Goal: Information Seeking & Learning: Learn about a topic

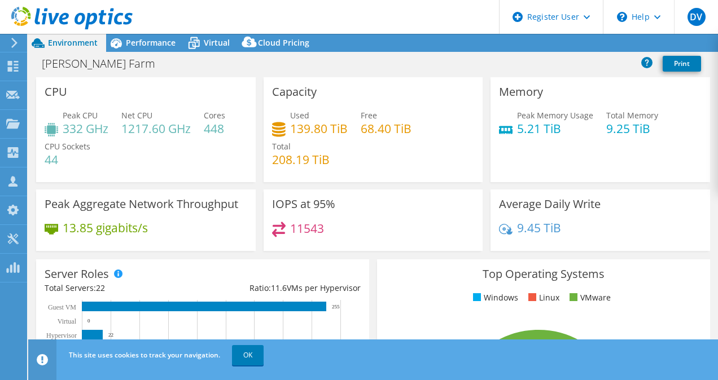
select select "[GEOGRAPHIC_DATA]"
select select "USD"
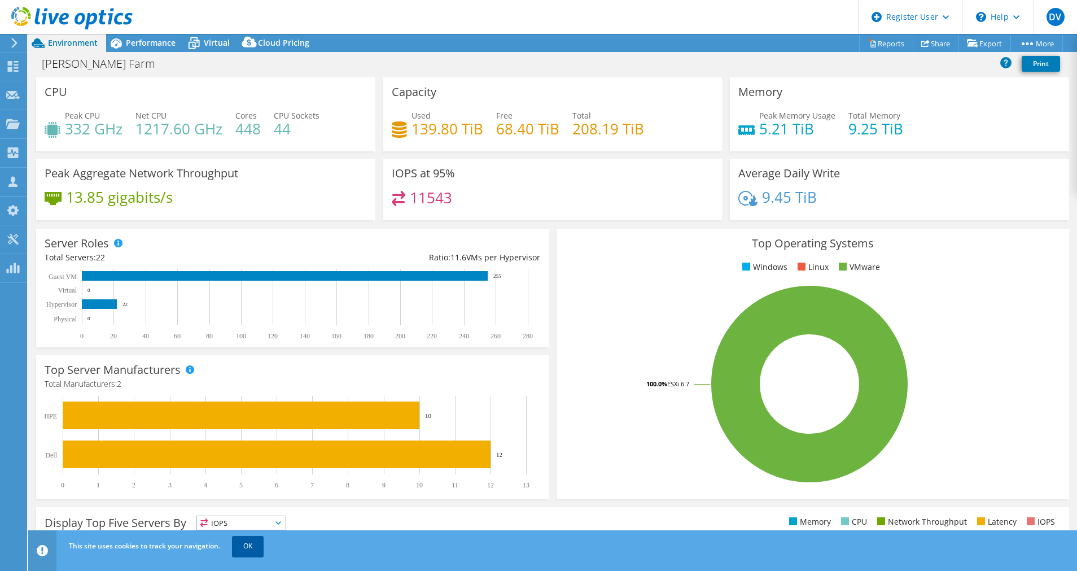
click at [252, 380] on link "OK" at bounding box center [248, 546] width 32 height 20
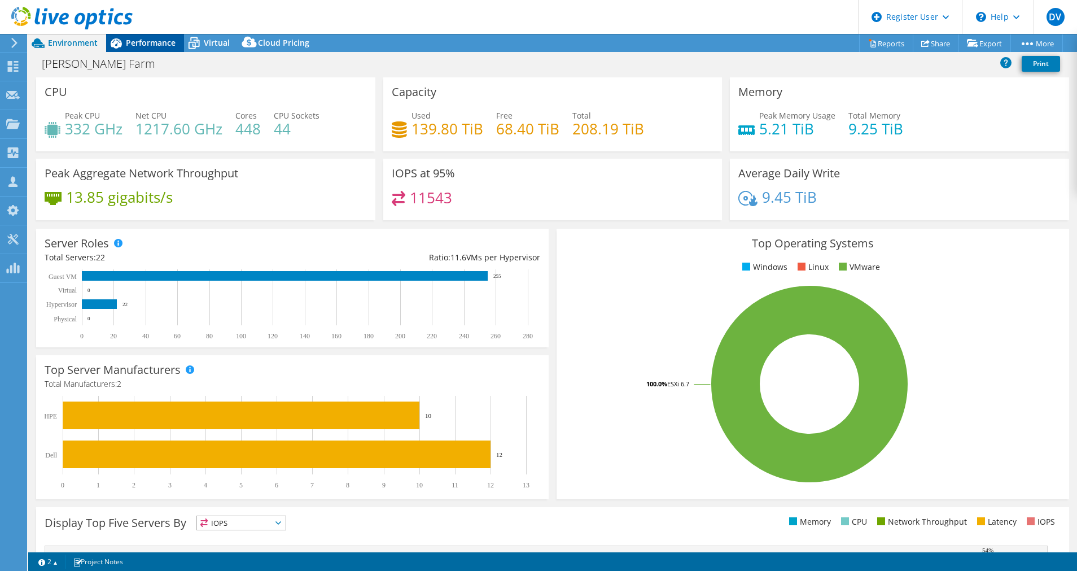
click at [147, 34] on div "Performance" at bounding box center [145, 43] width 78 height 18
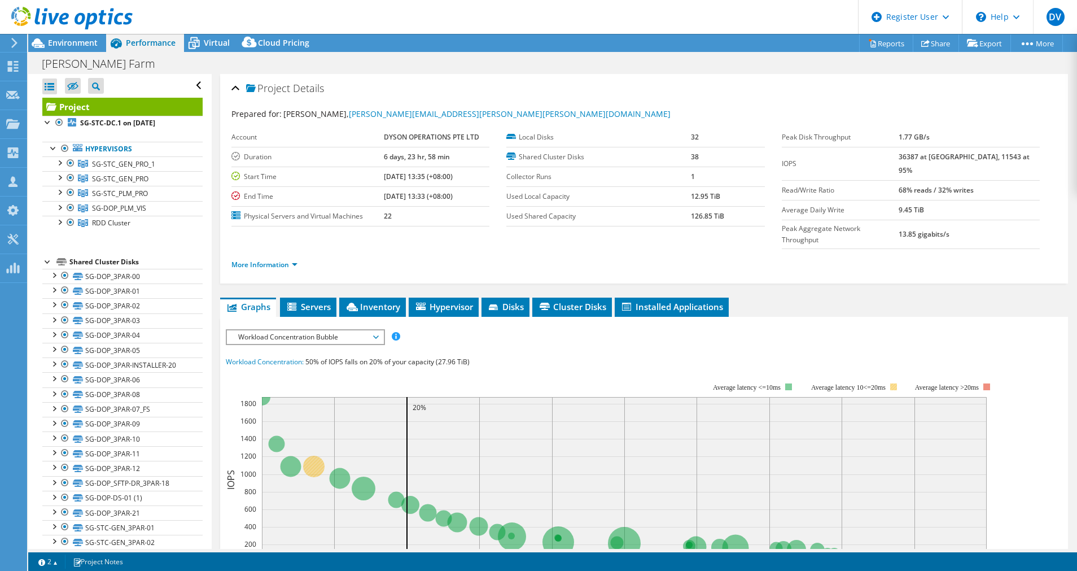
click at [717, 380] on tspan "Average latency 10<=20ms" at bounding box center [848, 387] width 75 height 8
click at [376, 297] on li "Inventory" at bounding box center [372, 306] width 67 height 19
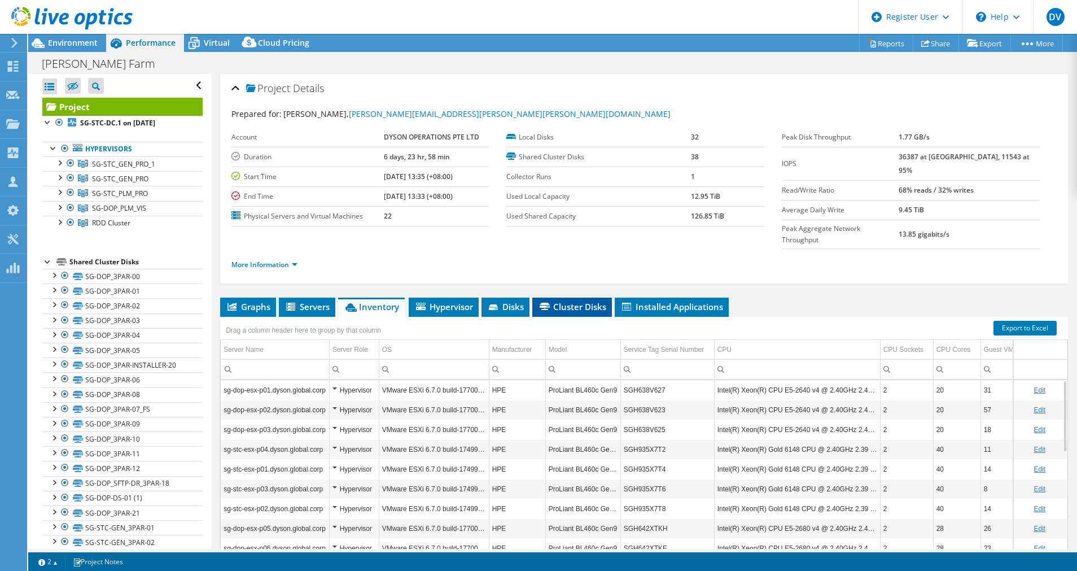
click at [569, 301] on span "Cluster Disks" at bounding box center [572, 306] width 68 height 11
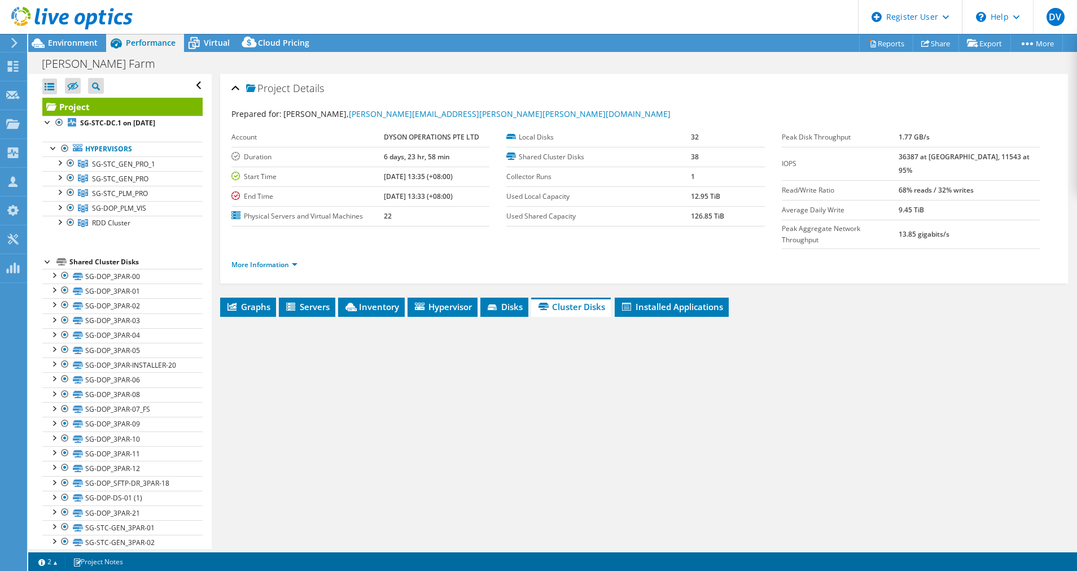
click at [531, 297] on ul "Graphs Servers Inventory Hypervisor Disks Cluster Disks Installed Applications" at bounding box center [644, 306] width 848 height 19
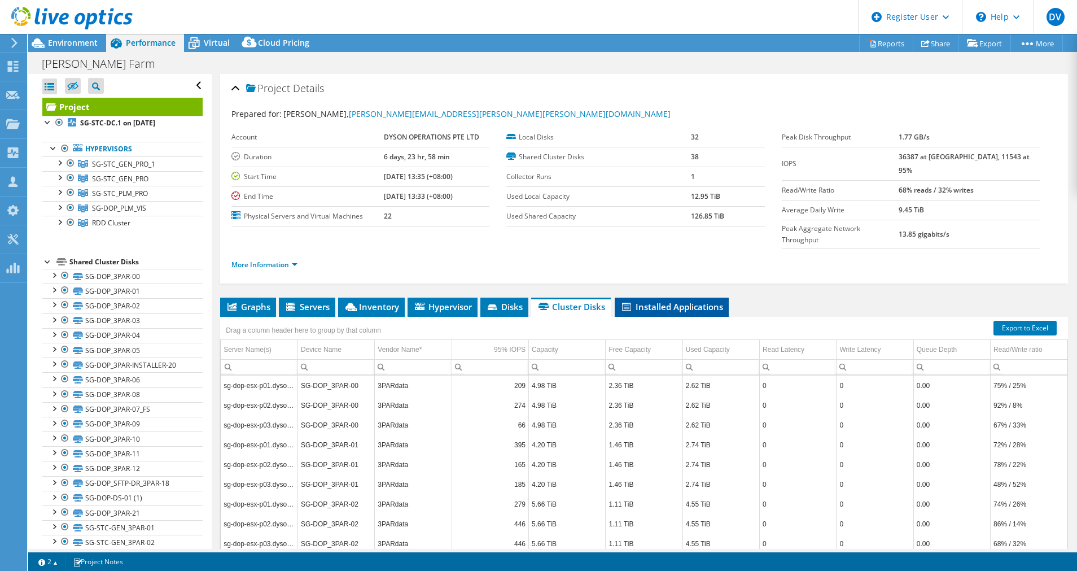
click at [678, 297] on li "Installed Applications" at bounding box center [672, 306] width 114 height 19
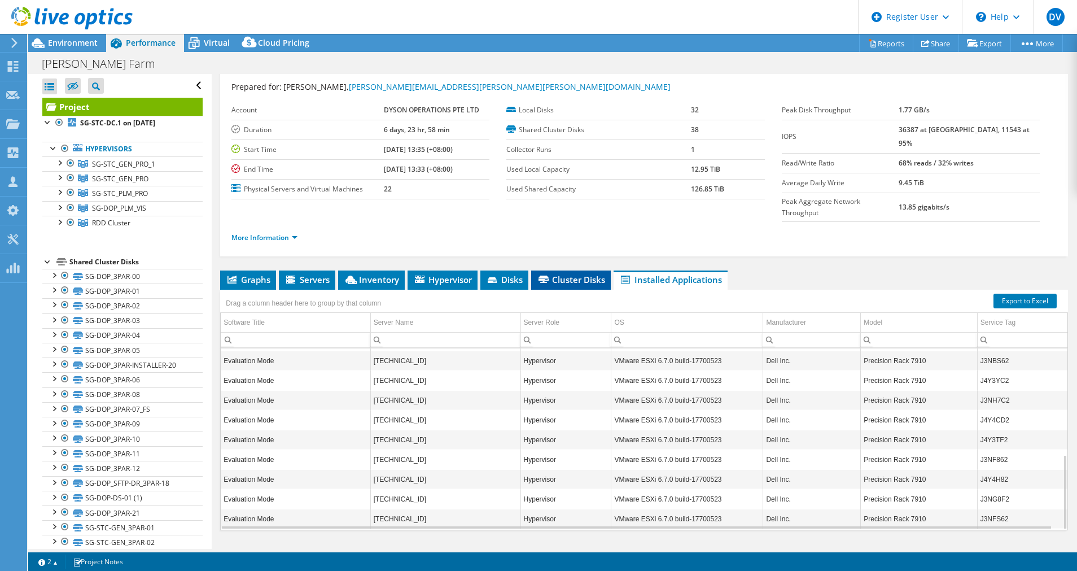
click at [565, 274] on span "Cluster Disks" at bounding box center [571, 279] width 68 height 11
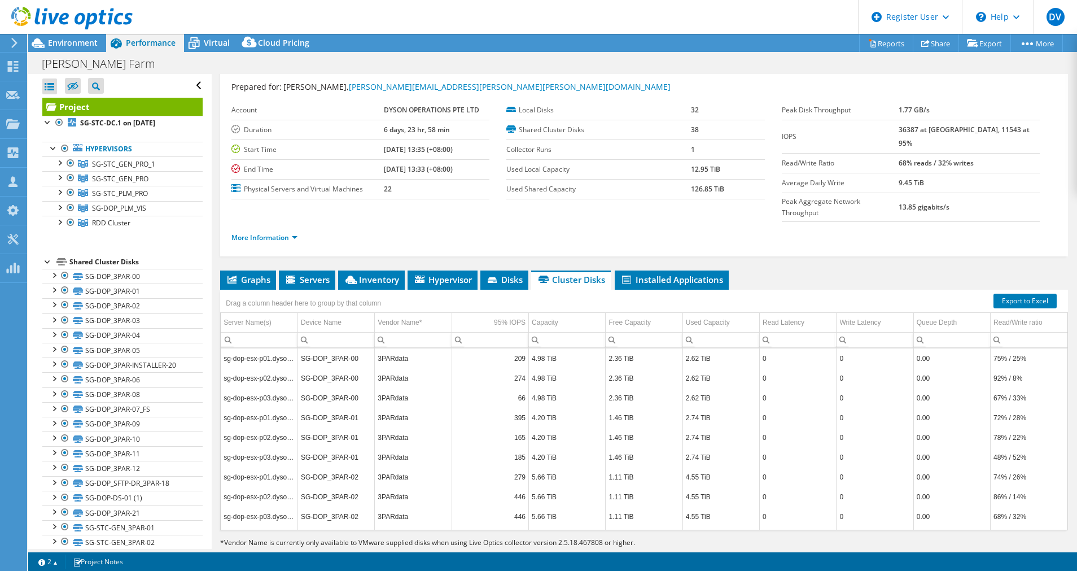
click at [505, 290] on div "Drag a column header here to group by that column" at bounding box center [644, 297] width 848 height 15
click at [501, 274] on span "Disks" at bounding box center [504, 279] width 37 height 11
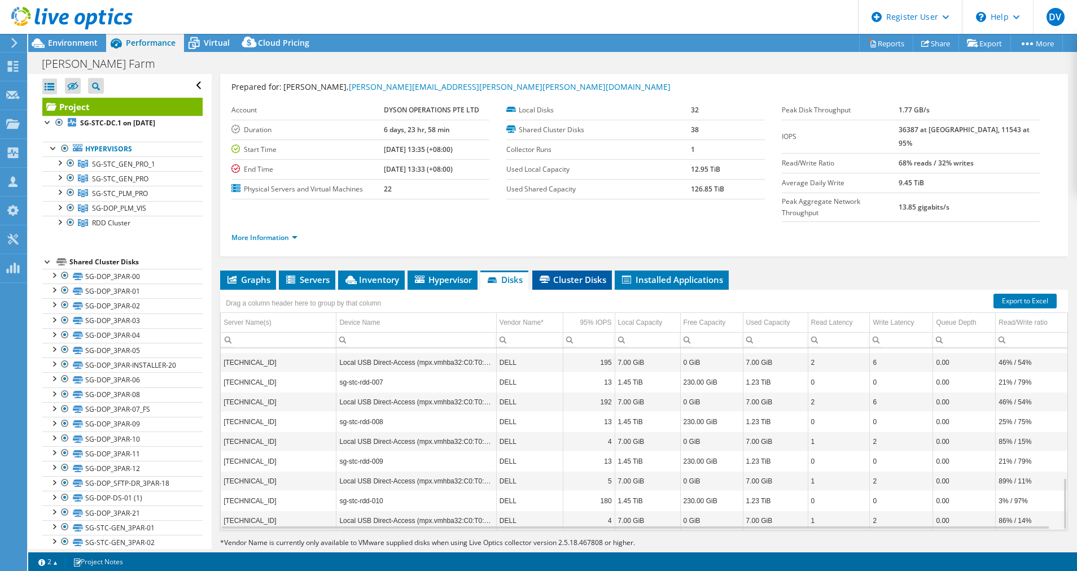
click at [552, 274] on span "Cluster Disks" at bounding box center [572, 279] width 68 height 11
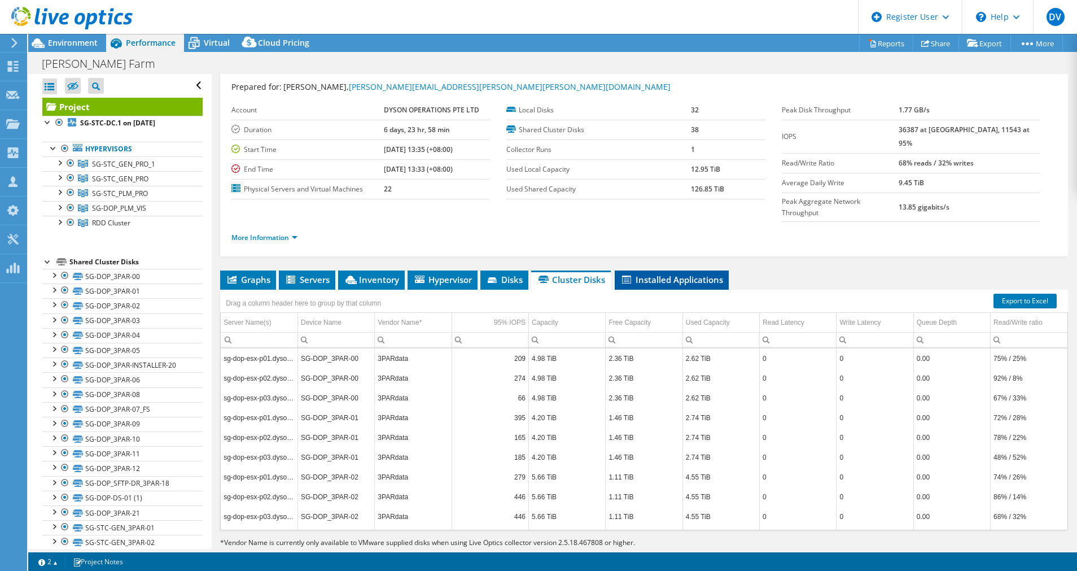
click at [642, 274] on span "Installed Applications" at bounding box center [671, 279] width 103 height 11
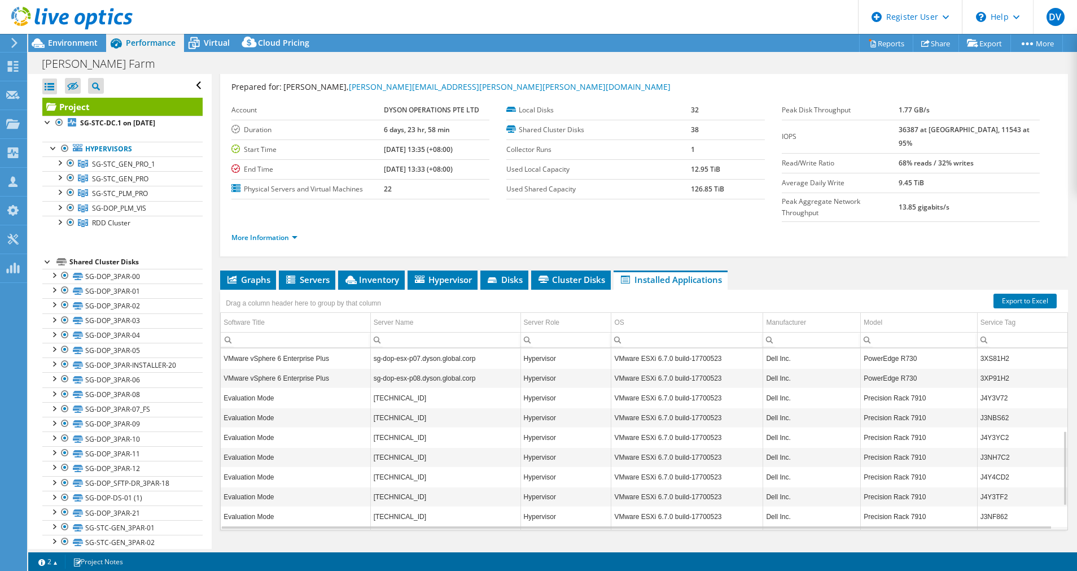
click at [680, 179] on td "Used Shared Capacity" at bounding box center [598, 189] width 185 height 20
